Goal: Entertainment & Leisure: Consume media (video, audio)

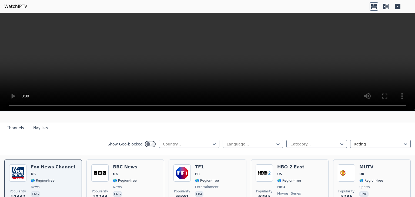
scroll to position [54, 0]
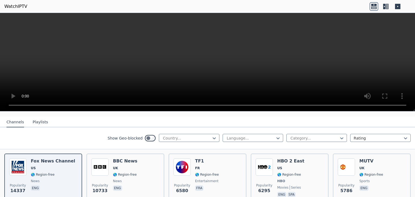
click at [36, 117] on button "Playlists" at bounding box center [40, 122] width 15 height 10
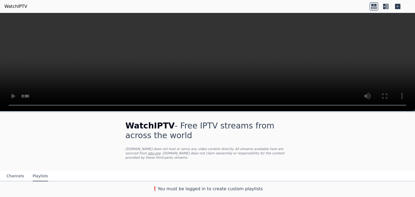
scroll to position [0, 0]
click at [12, 171] on button "Channels" at bounding box center [15, 176] width 18 height 10
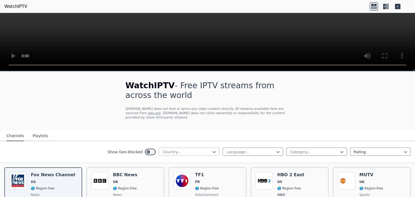
click at [204, 149] on div at bounding box center [186, 151] width 49 height 5
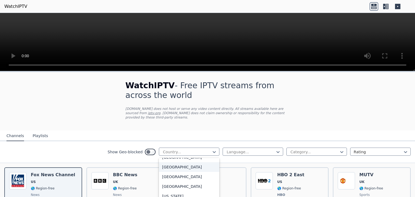
scroll to position [1458, 0]
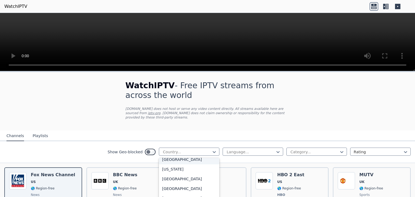
click at [198, 157] on div "[GEOGRAPHIC_DATA]" at bounding box center [189, 160] width 60 height 10
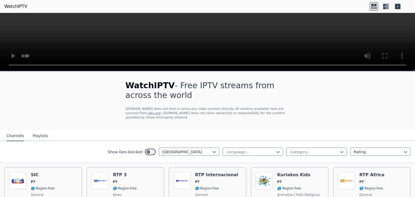
scroll to position [27, 0]
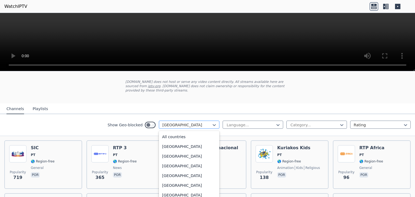
click at [164, 122] on div at bounding box center [186, 124] width 49 height 5
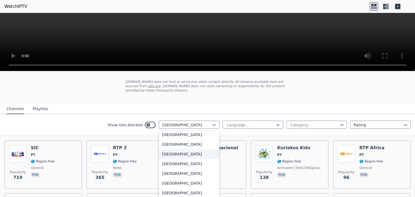
click at [170, 149] on div "[GEOGRAPHIC_DATA]" at bounding box center [189, 154] width 60 height 10
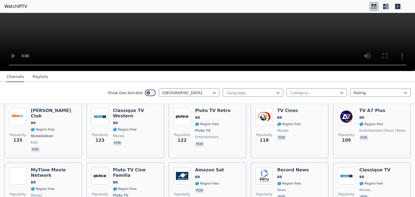
scroll to position [162, 0]
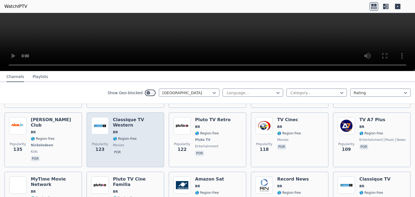
click at [145, 130] on span "BR" at bounding box center [136, 132] width 46 height 4
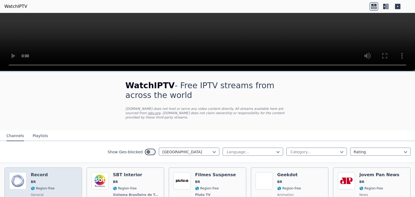
scroll to position [54, 0]
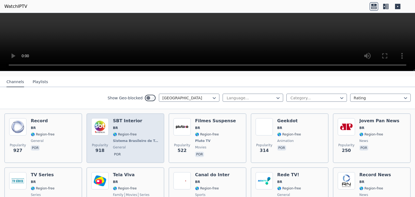
click at [118, 127] on div "SBT Interior BR 🌎 Region-free Sistema Brasileiro de Televisão general por" at bounding box center [136, 138] width 46 height 40
